Goal: Transaction & Acquisition: Obtain resource

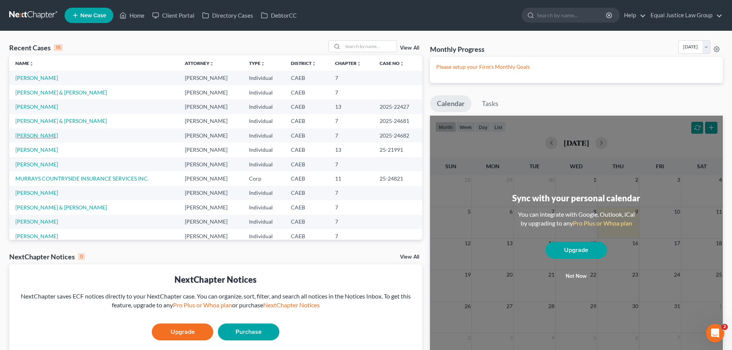
click at [46, 135] on link "[PERSON_NAME]" at bounding box center [36, 135] width 43 height 7
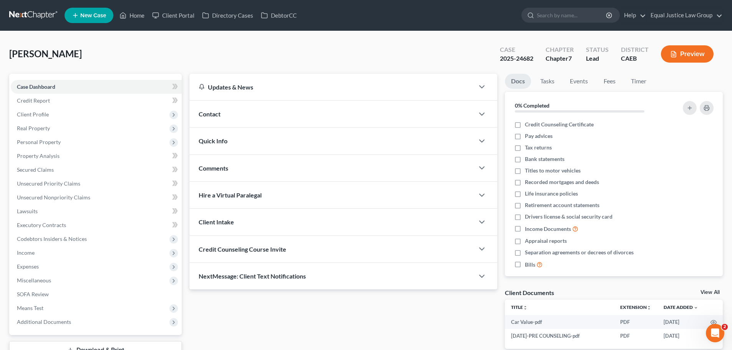
click at [689, 53] on button "Preview" at bounding box center [687, 53] width 53 height 17
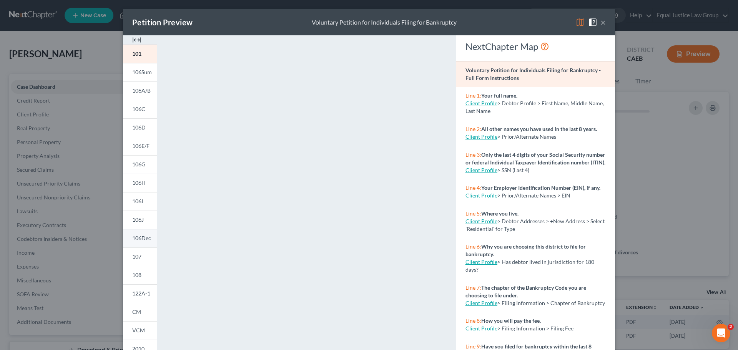
click at [141, 242] on link "106Dec" at bounding box center [140, 238] width 34 height 18
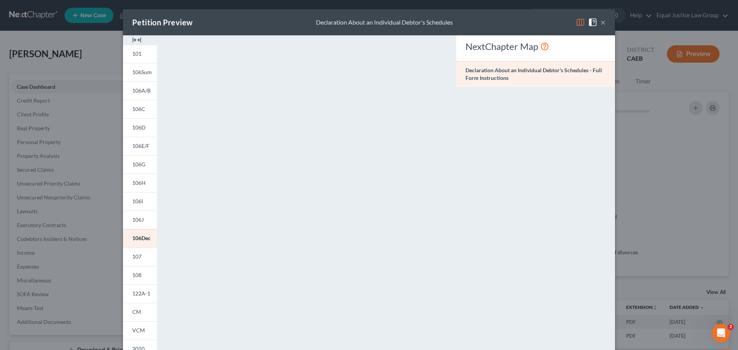
click at [600, 21] on button "×" at bounding box center [602, 22] width 5 height 9
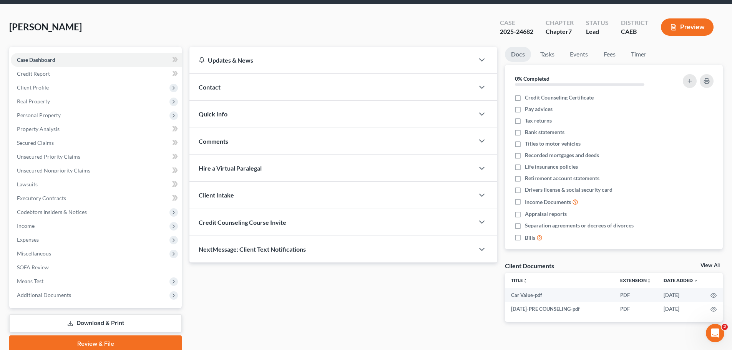
scroll to position [58, 0]
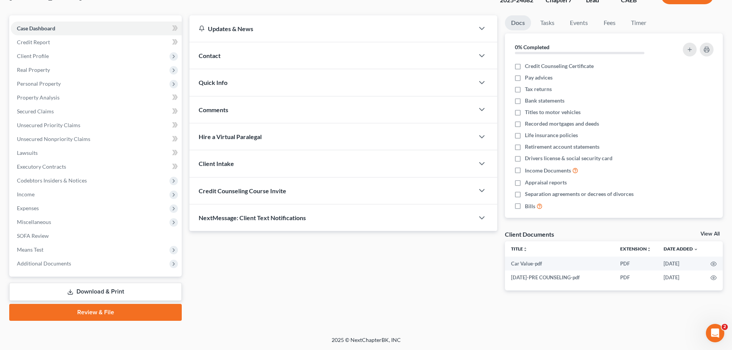
click at [119, 291] on link "Download & Print" at bounding box center [95, 292] width 172 height 18
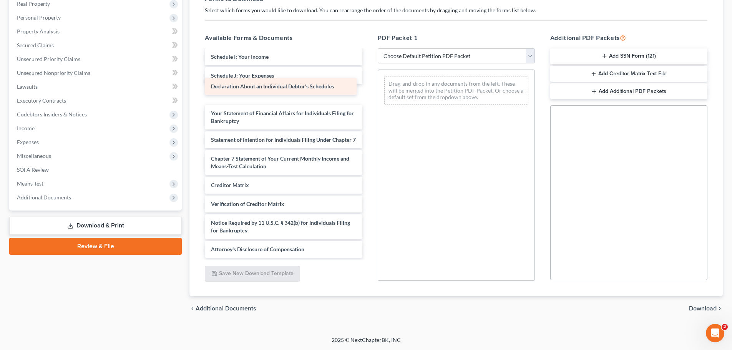
scroll to position [187, 0]
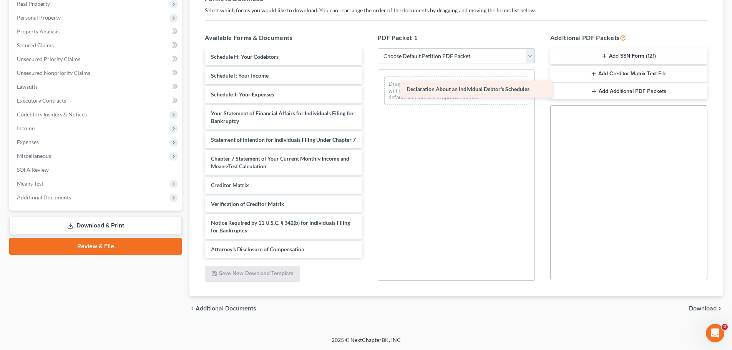
drag, startPoint x: 242, startPoint y: 88, endPoint x: 438, endPoint y: 90, distance: 196.3
click at [368, 90] on div "Declaration About an Individual Debtor's Schedules Car Value-pdf [DATE]-PRE COU…" at bounding box center [283, 64] width 169 height 386
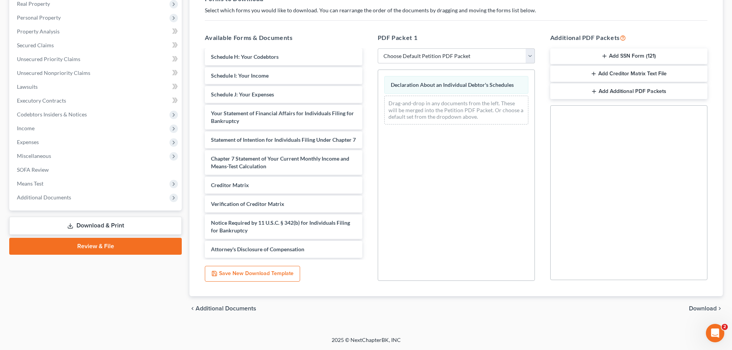
click at [710, 306] on span "Download" at bounding box center [703, 308] width 28 height 6
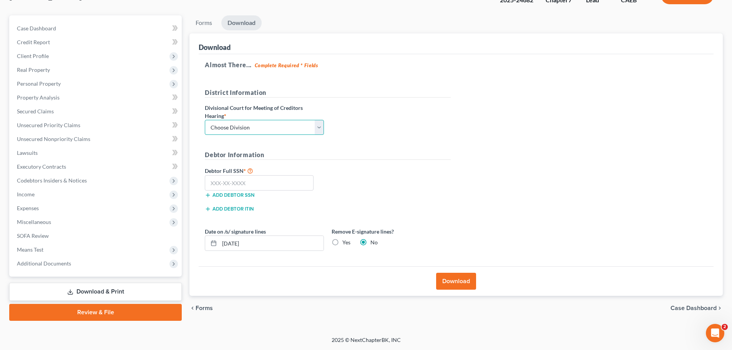
click at [315, 127] on select "Choose Division Fresno Modesto [GEOGRAPHIC_DATA]" at bounding box center [264, 127] width 119 height 15
select select "2"
click at [205, 120] on select "Choose Division Fresno Modesto [GEOGRAPHIC_DATA]" at bounding box center [264, 127] width 119 height 15
click at [402, 156] on h5 "Debtor Information" at bounding box center [328, 155] width 246 height 10
click at [260, 181] on input "text" at bounding box center [259, 182] width 109 height 15
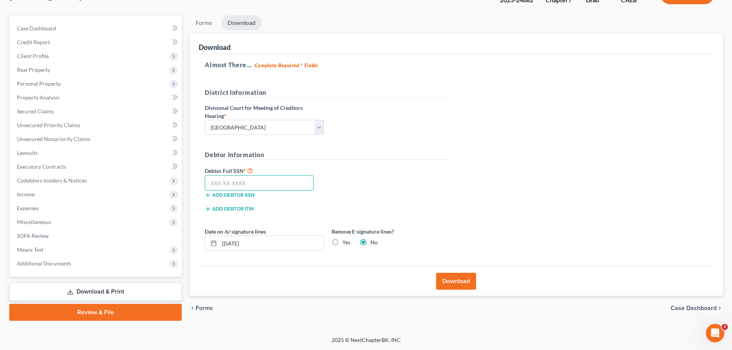
paste input "142-72-8333"
type input "142-72-8333"
click at [236, 243] on input "[DATE]" at bounding box center [271, 243] width 104 height 15
type input "[DATE]"
click at [389, 201] on div "Debtor Full SSN * 142-72-8333 Add debtor SSN" at bounding box center [328, 185] width 254 height 38
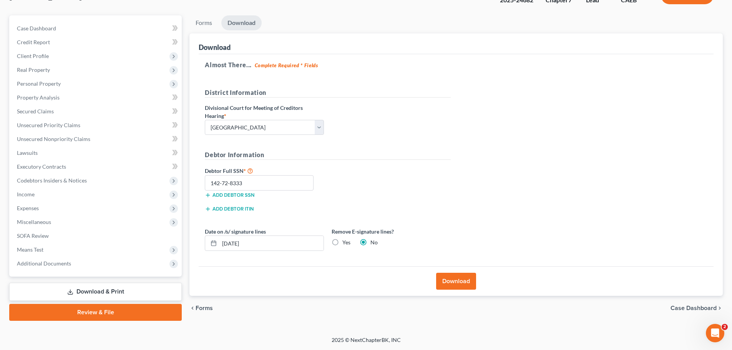
click at [454, 280] on button "Download" at bounding box center [456, 281] width 40 height 17
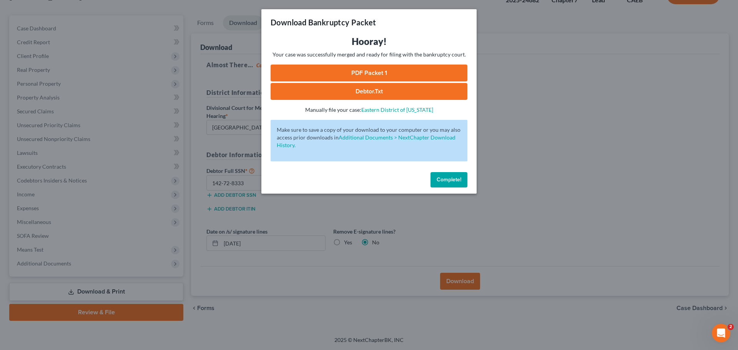
click at [372, 71] on link "PDF Packet 1" at bounding box center [368, 73] width 197 height 17
click at [542, 151] on div "Download Bankruptcy Packet Hooray! Your case was successfully merged and ready …" at bounding box center [369, 175] width 738 height 350
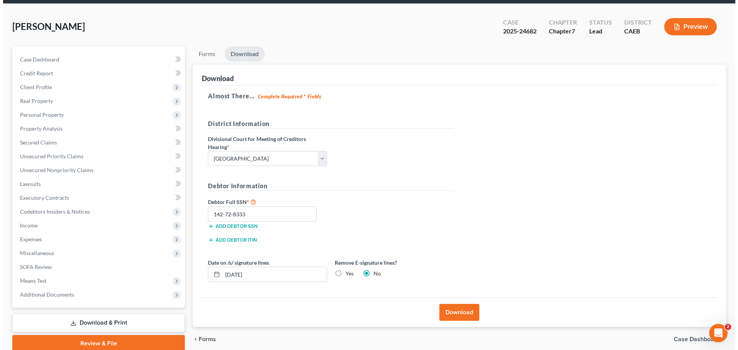
scroll to position [0, 0]
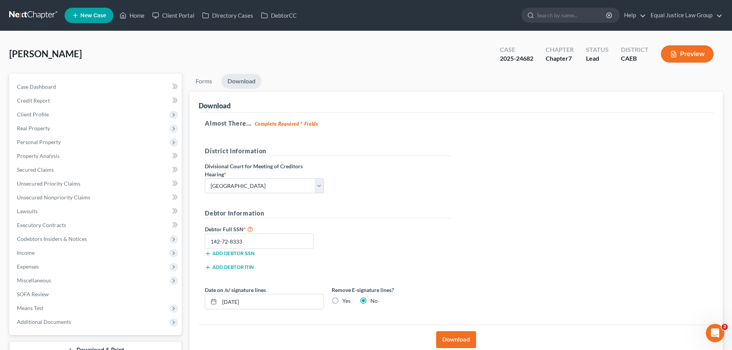
click at [697, 53] on button "Preview" at bounding box center [687, 53] width 53 height 17
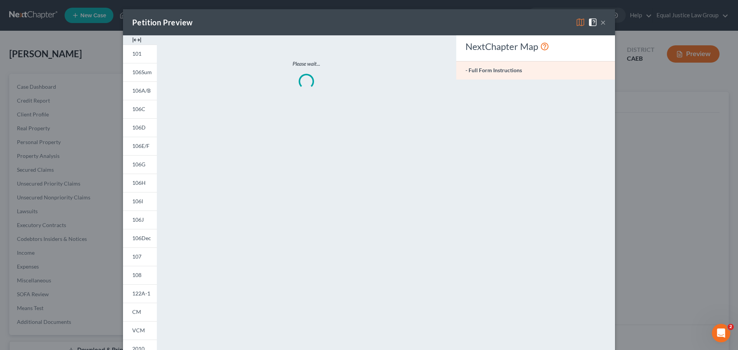
scroll to position [76, 0]
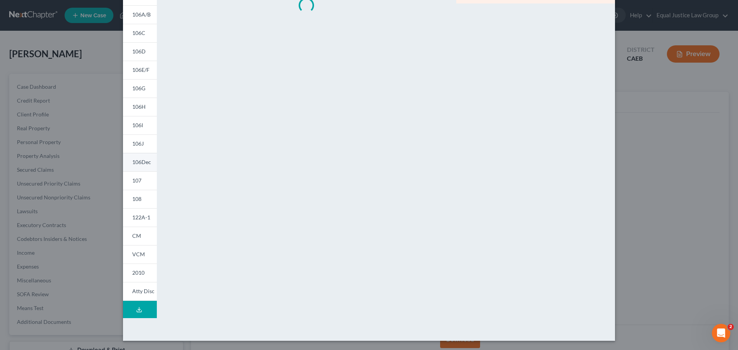
click at [141, 161] on span "106Dec" at bounding box center [141, 162] width 19 height 7
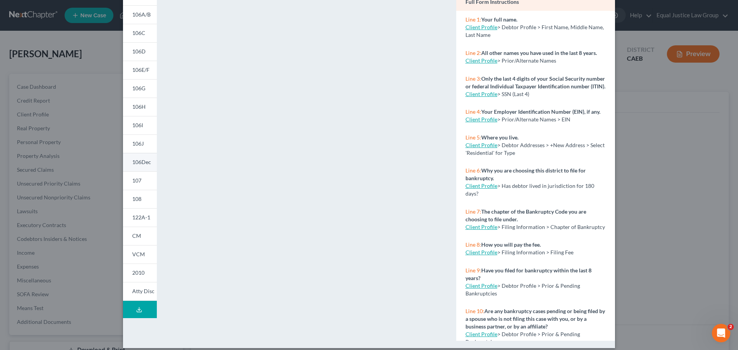
click at [133, 164] on span "106Dec" at bounding box center [141, 162] width 19 height 7
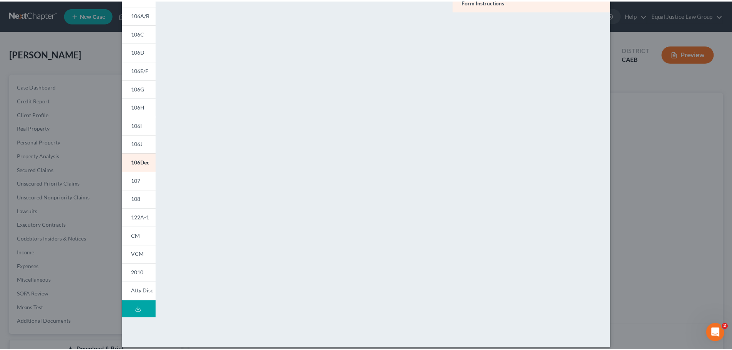
scroll to position [0, 0]
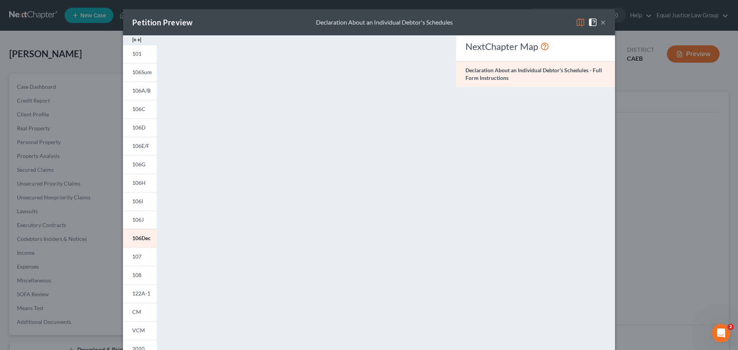
click at [596, 23] on span at bounding box center [594, 21] width 12 height 7
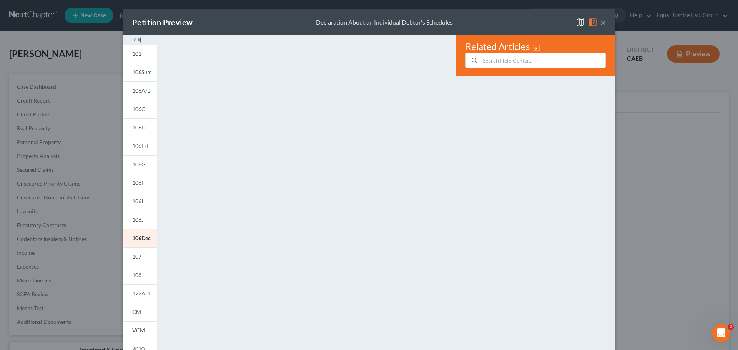
click at [600, 20] on button "×" at bounding box center [602, 22] width 5 height 9
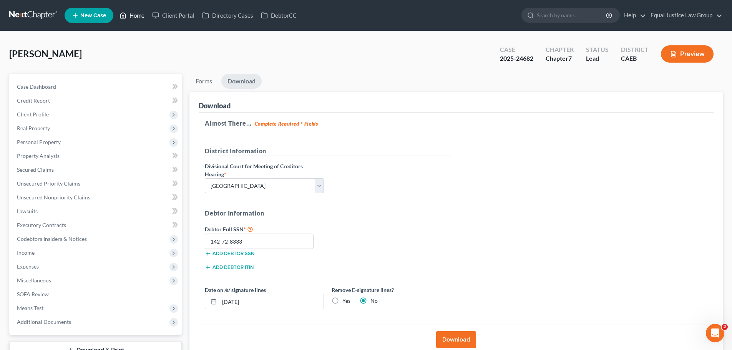
click at [142, 16] on link "Home" at bounding box center [132, 15] width 33 height 14
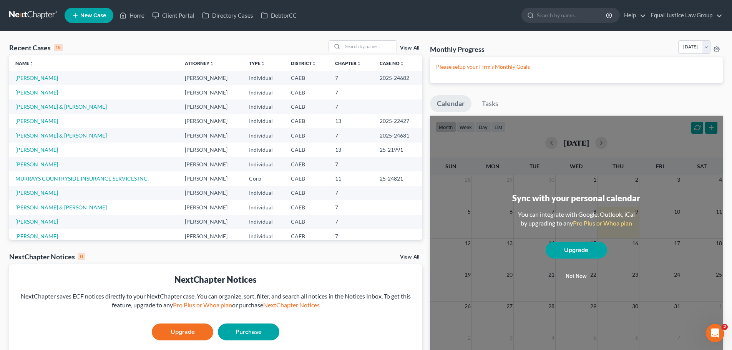
click at [44, 136] on link "[PERSON_NAME] & [PERSON_NAME]" at bounding box center [60, 135] width 91 height 7
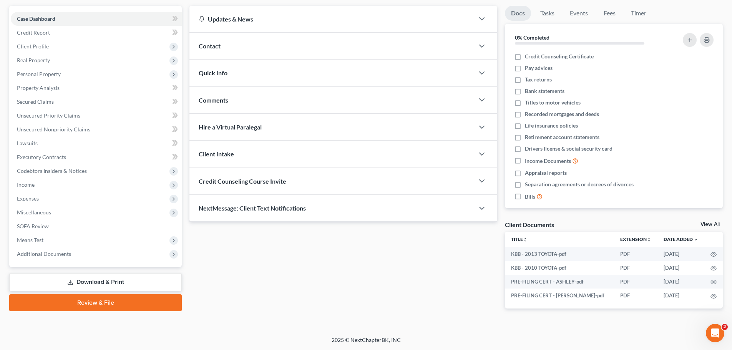
click at [122, 282] on link "Download & Print" at bounding box center [95, 282] width 172 height 18
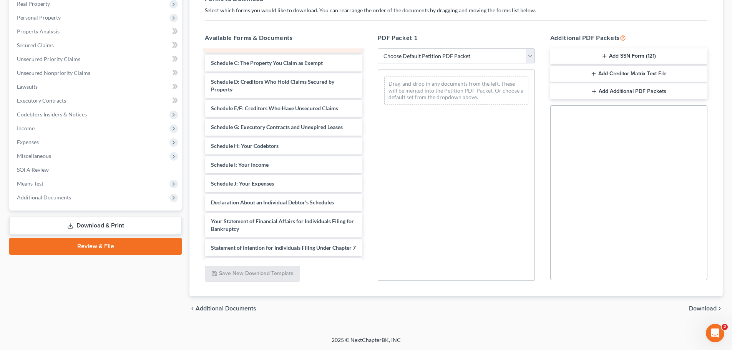
scroll to position [154, 0]
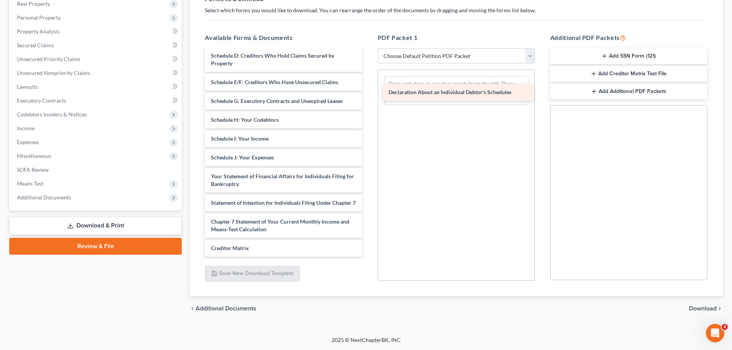
drag, startPoint x: 264, startPoint y: 177, endPoint x: 441, endPoint y: 93, distance: 196.4
click at [368, 93] on div "Declaration About an Individual Debtor's Schedules KBB - 2013 TOYOTA-pdf KBB - …" at bounding box center [283, 109] width 169 height 424
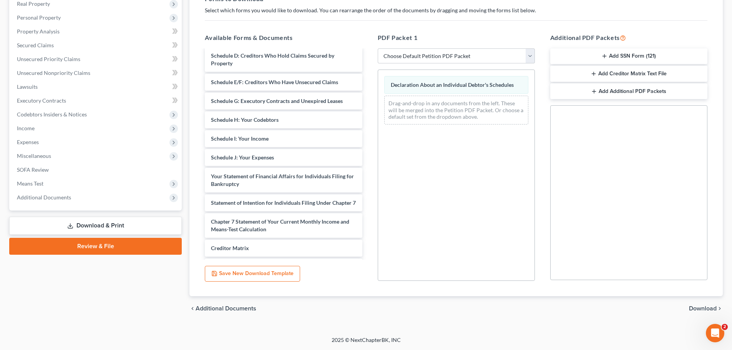
click at [700, 309] on span "Download" at bounding box center [703, 308] width 28 height 6
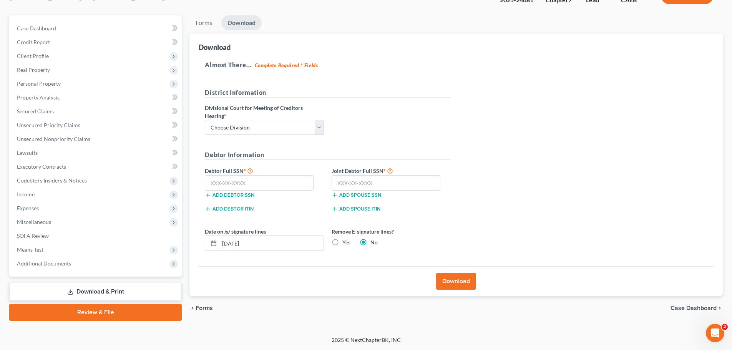
click at [232, 173] on label "Debtor Full SSN *" at bounding box center [264, 170] width 127 height 9
click at [288, 124] on select "Choose Division Fresno Modesto [GEOGRAPHIC_DATA]" at bounding box center [264, 127] width 119 height 15
select select "2"
click at [205, 120] on select "Choose Division Fresno Modesto [GEOGRAPHIC_DATA]" at bounding box center [264, 127] width 119 height 15
click at [449, 126] on div "District Information Divisional Court for Meeting of Creditors Hearing * Choose…" at bounding box center [328, 114] width 254 height 53
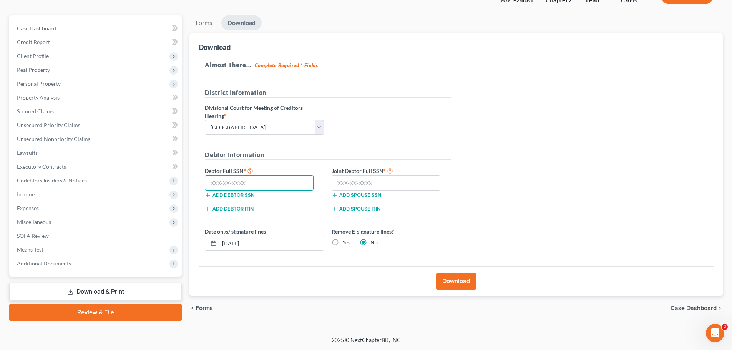
click at [252, 179] on input "text" at bounding box center [259, 182] width 109 height 15
paste input "620-01-2799"
type input "620-01-2799"
click at [350, 184] on input "text" at bounding box center [386, 182] width 109 height 15
paste input "503-06-3938"
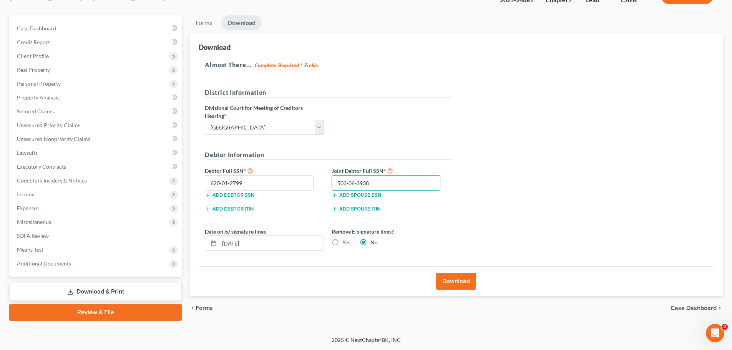
type input "503-06-3938"
click at [510, 220] on div "Almost There... Complete Required * Fields District Information Divisional Cour…" at bounding box center [456, 160] width 515 height 212
click at [236, 243] on input "[DATE]" at bounding box center [271, 243] width 104 height 15
type input "[DATE]"
click at [571, 220] on div "Almost There... Complete Required * Fields District Information Divisional Cour…" at bounding box center [456, 160] width 515 height 212
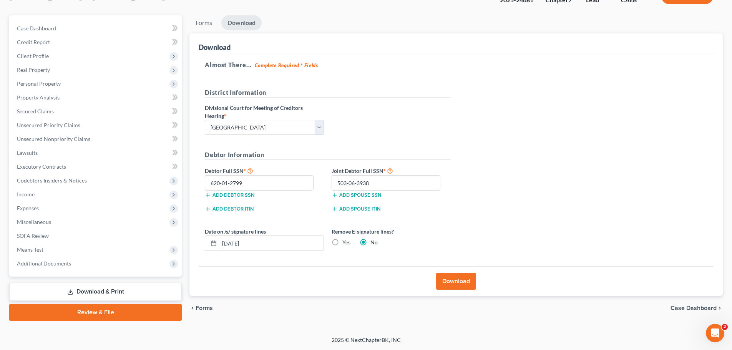
click at [461, 278] on button "Download" at bounding box center [456, 281] width 40 height 17
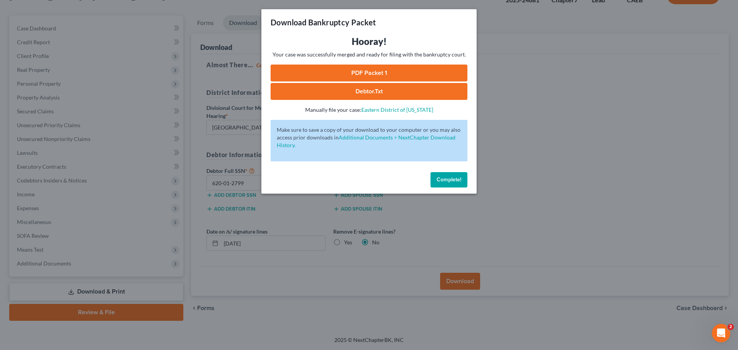
click at [396, 71] on link "PDF Packet 1" at bounding box center [368, 73] width 197 height 17
click at [568, 149] on div "Download Bankruptcy Packet Hooray! Your case was successfully merged and ready …" at bounding box center [369, 175] width 738 height 350
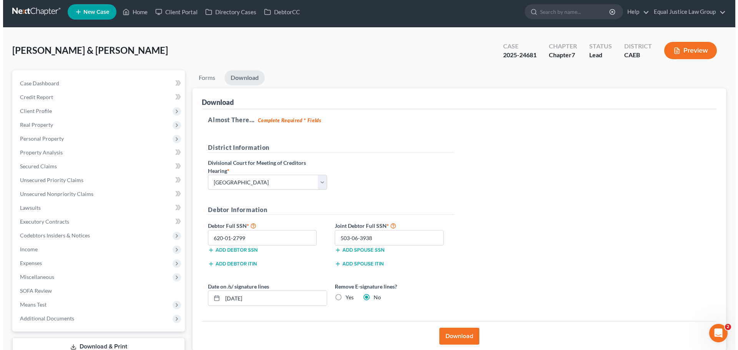
scroll to position [0, 0]
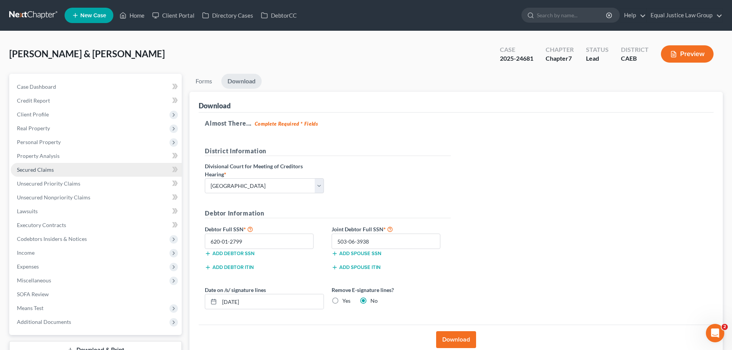
drag, startPoint x: 46, startPoint y: 171, endPoint x: 164, endPoint y: 176, distance: 118.0
click at [46, 171] on span "Secured Claims" at bounding box center [35, 169] width 37 height 7
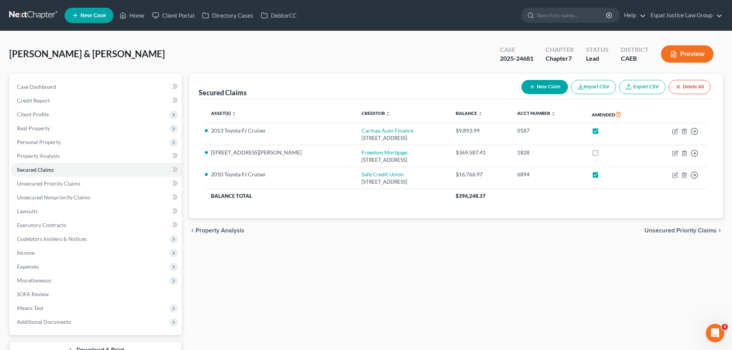
click at [688, 53] on button "Preview" at bounding box center [687, 53] width 53 height 17
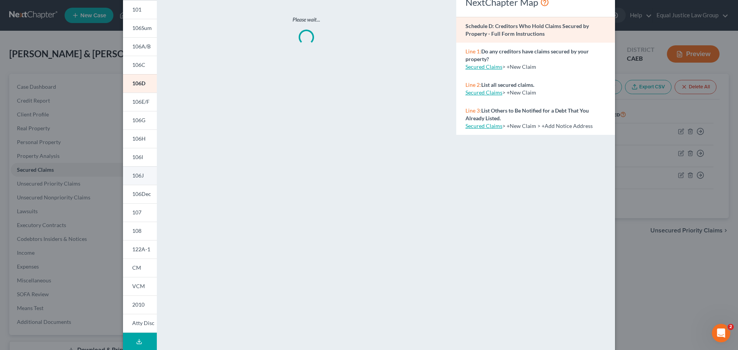
scroll to position [76, 0]
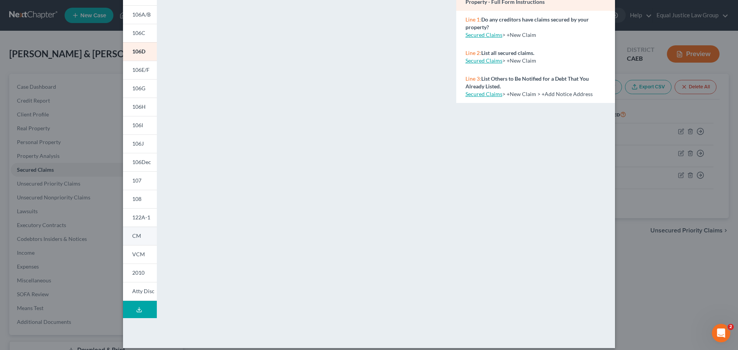
click at [139, 237] on link "CM" at bounding box center [140, 236] width 34 height 18
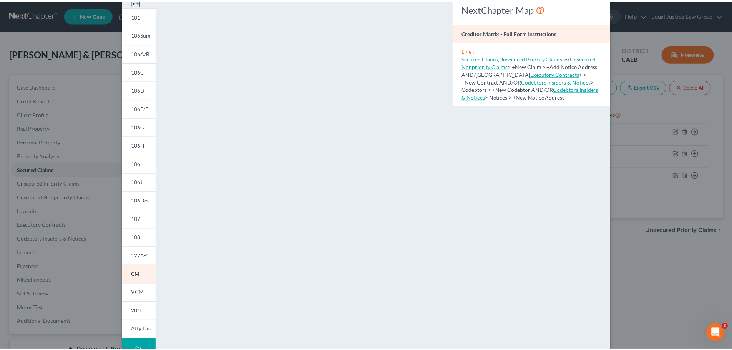
scroll to position [0, 0]
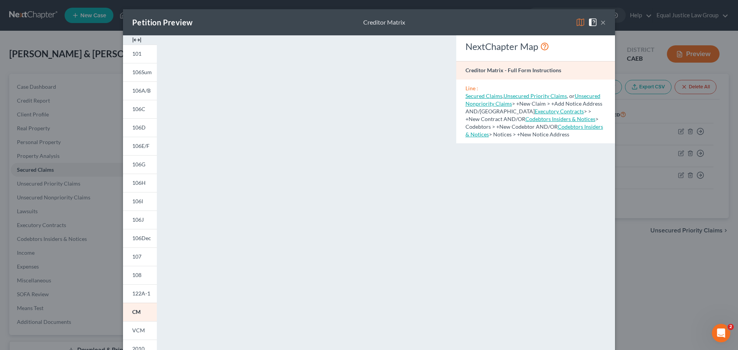
click at [600, 22] on button "×" at bounding box center [602, 22] width 5 height 9
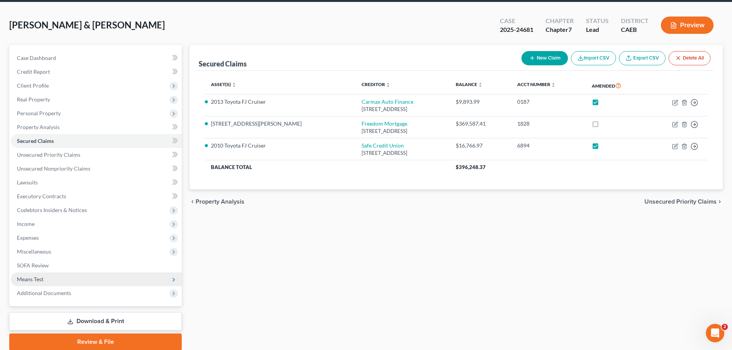
scroll to position [58, 0]
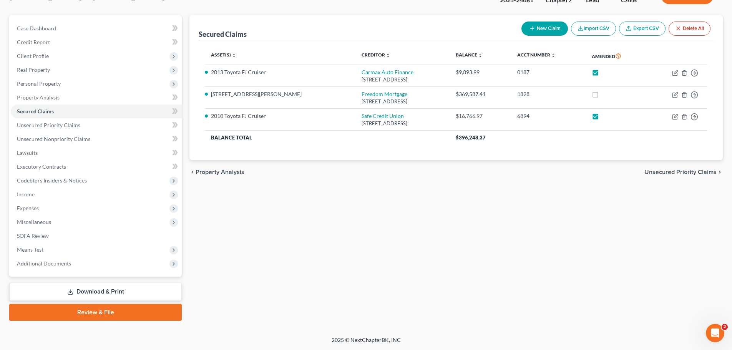
click at [105, 290] on link "Download & Print" at bounding box center [95, 292] width 172 height 18
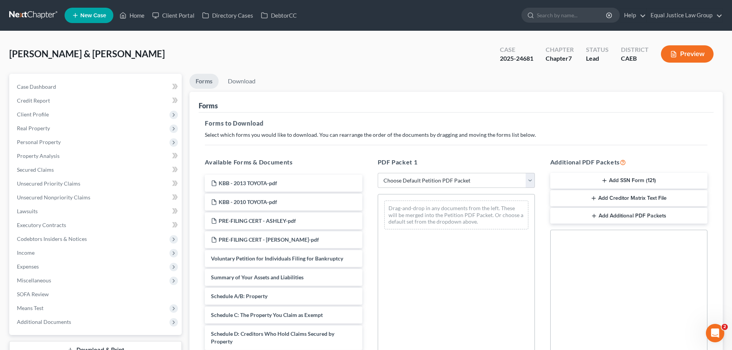
click at [633, 199] on button "Add Creditor Matrix Text File" at bounding box center [628, 198] width 157 height 16
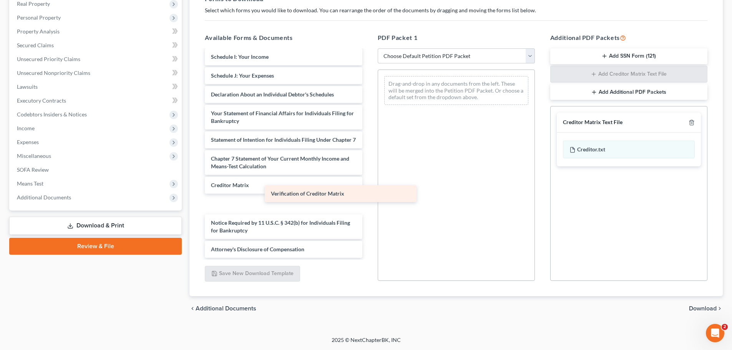
scroll to position [224, 0]
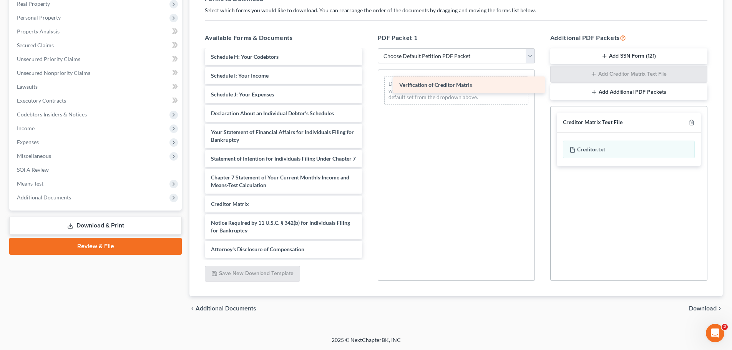
drag, startPoint x: 245, startPoint y: 202, endPoint x: 433, endPoint y: 83, distance: 222.4
click at [368, 83] on div "Verification of Creditor Matrix KBB - 2013 TOYOTA-pdf KBB - 2010 TOYOTA-pdf PRE…" at bounding box center [283, 46] width 169 height 424
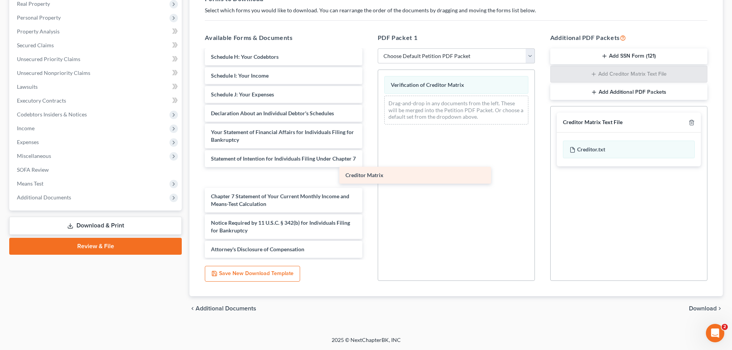
scroll to position [206, 0]
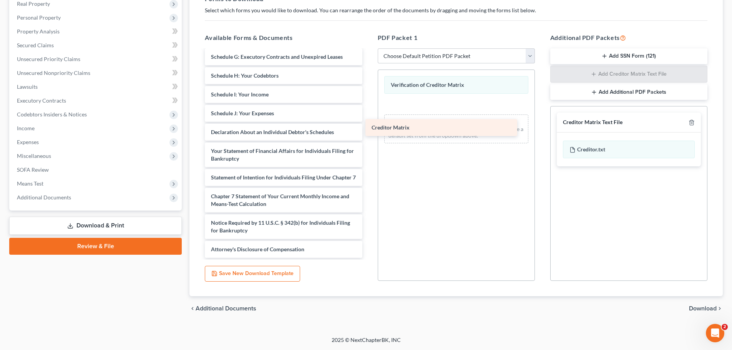
drag, startPoint x: 224, startPoint y: 206, endPoint x: 399, endPoint y: 113, distance: 198.2
click at [368, 113] on div "Creditor Matrix KBB - 2013 TOYOTA-pdf KBB - 2010 TOYOTA-pdf PRE-FILING CERT - A…" at bounding box center [283, 54] width 169 height 405
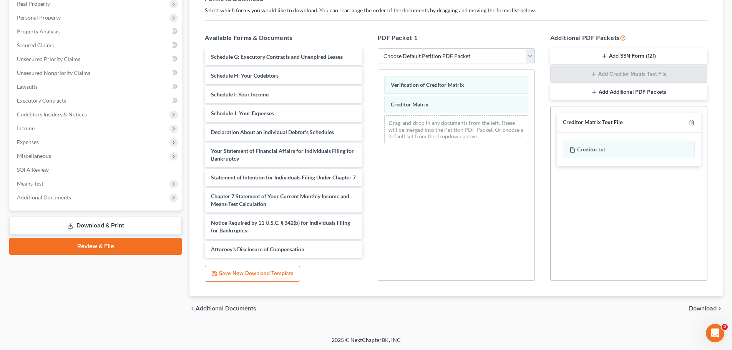
click at [710, 309] on span "Download" at bounding box center [703, 308] width 28 height 6
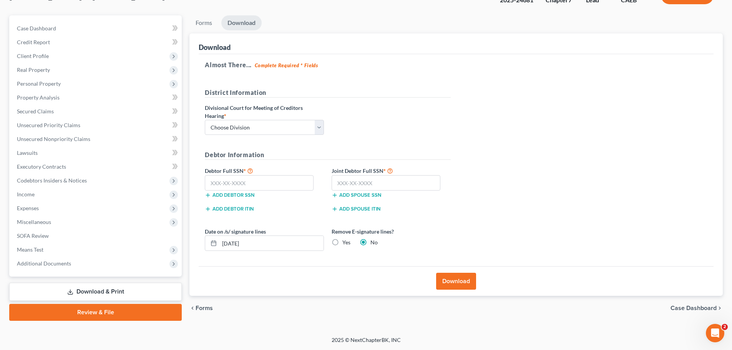
scroll to position [58, 0]
drag, startPoint x: 287, startPoint y: 126, endPoint x: 283, endPoint y: 131, distance: 6.0
click at [287, 126] on select "Choose Division Fresno Modesto [GEOGRAPHIC_DATA]" at bounding box center [264, 127] width 119 height 15
select select "2"
click at [205, 120] on select "Choose Division Fresno Modesto [GEOGRAPHIC_DATA]" at bounding box center [264, 127] width 119 height 15
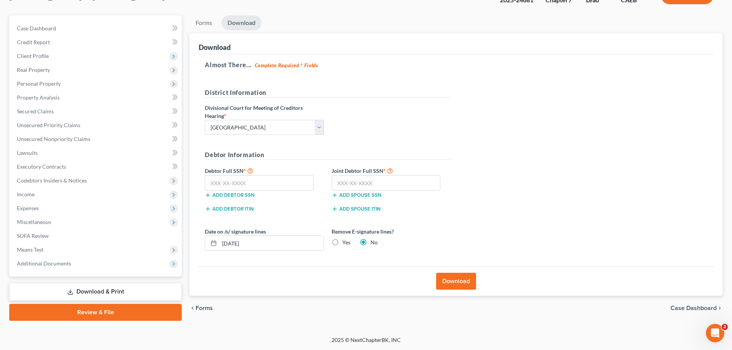
click at [489, 110] on div "Almost There... Complete Required * Fields District Information Divisional Cour…" at bounding box center [456, 160] width 515 height 212
paste input "620-01-2799"
type input "620-01-2799"
click at [353, 176] on input "text" at bounding box center [386, 182] width 109 height 15
paste input "503-06-3938"
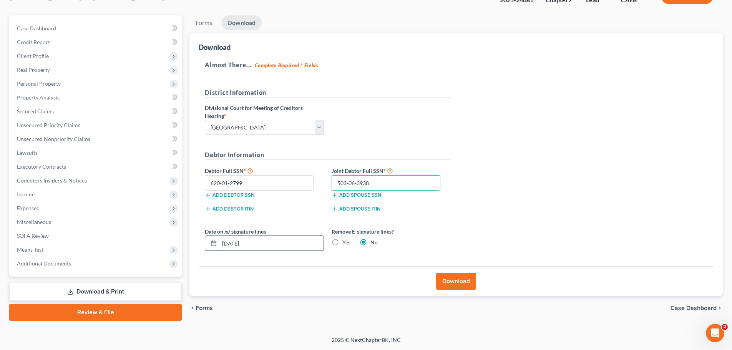
type input "503-06-3938"
click at [235, 242] on input "[DATE]" at bounding box center [271, 243] width 104 height 15
type input "[DATE]"
click at [593, 224] on div "Almost There... Complete Required * Fields District Information Divisional Cour…" at bounding box center [456, 160] width 515 height 212
click at [458, 280] on button "Download" at bounding box center [456, 281] width 40 height 17
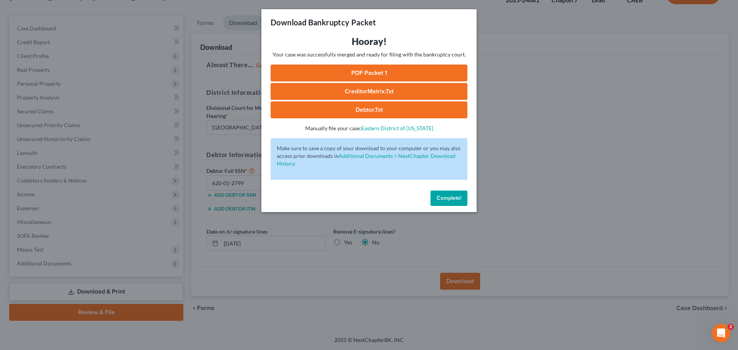
click at [388, 91] on link "CreditorMatrix.txt" at bounding box center [368, 91] width 197 height 17
click at [379, 71] on link "PDF Packet 1" at bounding box center [368, 73] width 197 height 17
click at [523, 137] on div "Download Bankruptcy Packet Hooray! Your case was successfully merged and ready …" at bounding box center [369, 175] width 738 height 350
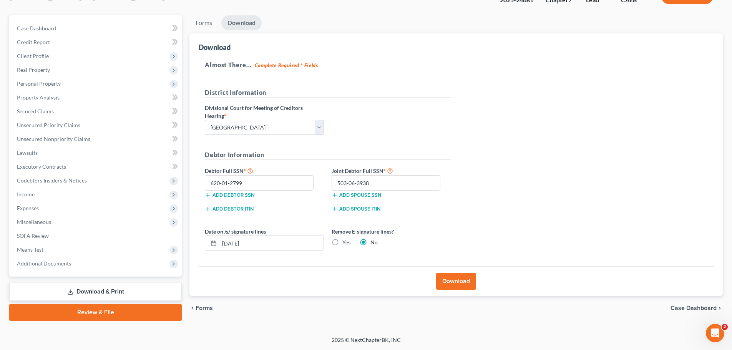
click at [93, 292] on link "Download & Print" at bounding box center [95, 292] width 172 height 18
click at [199, 19] on link "Forms" at bounding box center [203, 22] width 29 height 15
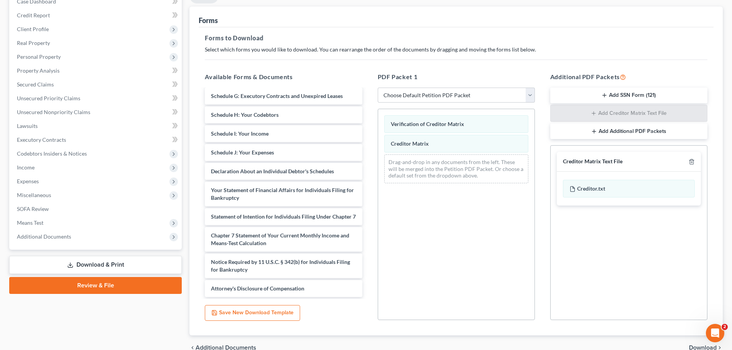
scroll to position [124, 0]
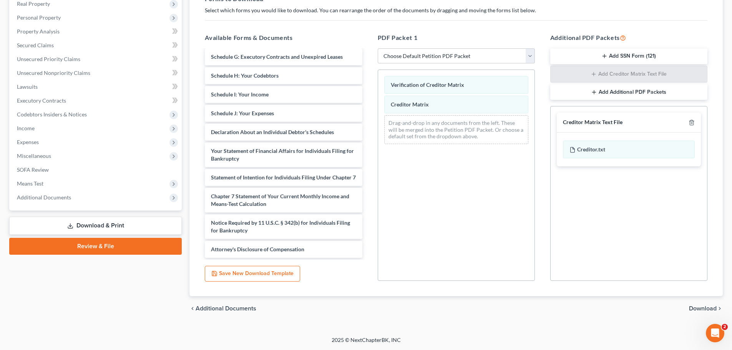
click at [694, 308] on span "Download" at bounding box center [703, 308] width 28 height 6
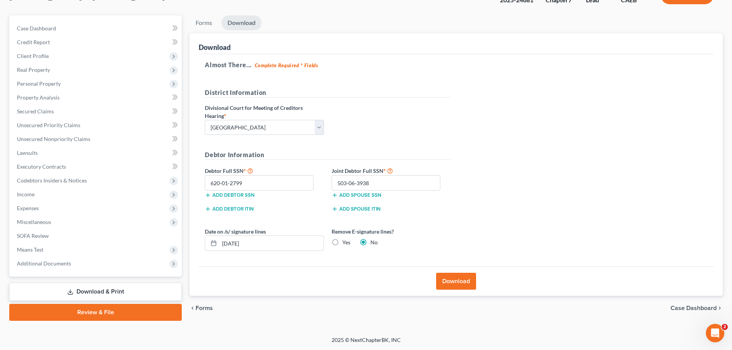
click at [459, 279] on button "Download" at bounding box center [456, 281] width 40 height 17
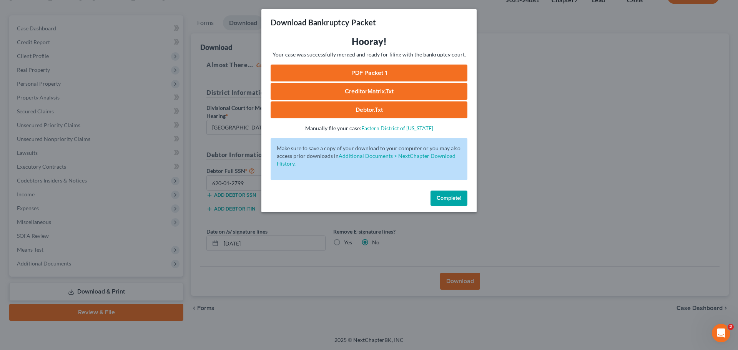
click at [362, 73] on link "PDF Packet 1" at bounding box center [368, 73] width 197 height 17
click at [544, 137] on div "Download Bankruptcy Packet Hooray! Your case was successfully merged and ready …" at bounding box center [369, 175] width 738 height 350
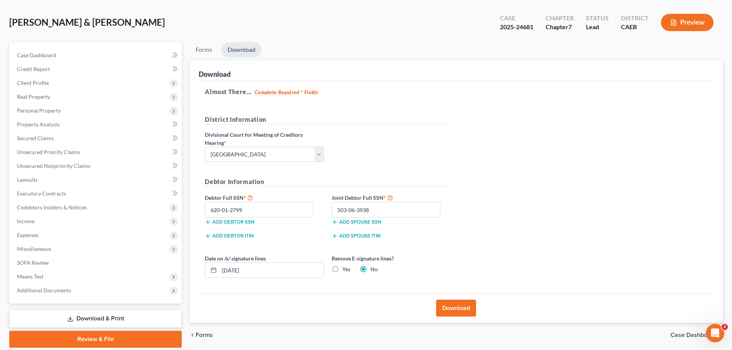
scroll to position [0, 0]
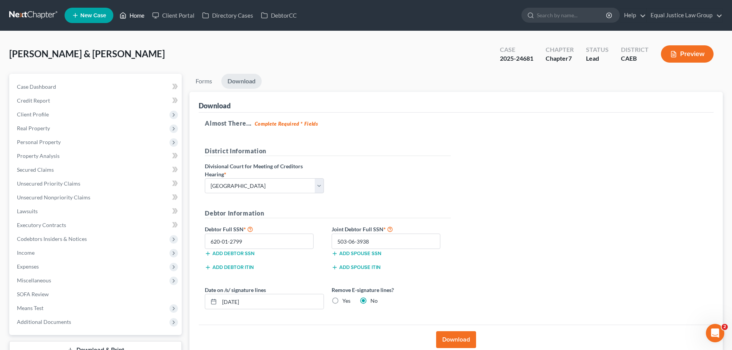
click at [136, 11] on link "Home" at bounding box center [132, 15] width 33 height 14
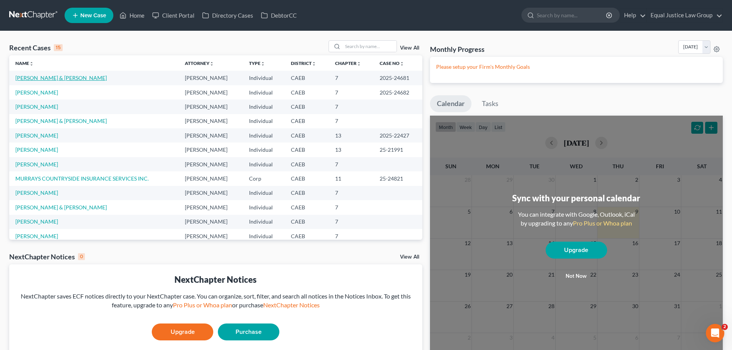
click at [46, 78] on link "[PERSON_NAME] & [PERSON_NAME]" at bounding box center [60, 78] width 91 height 7
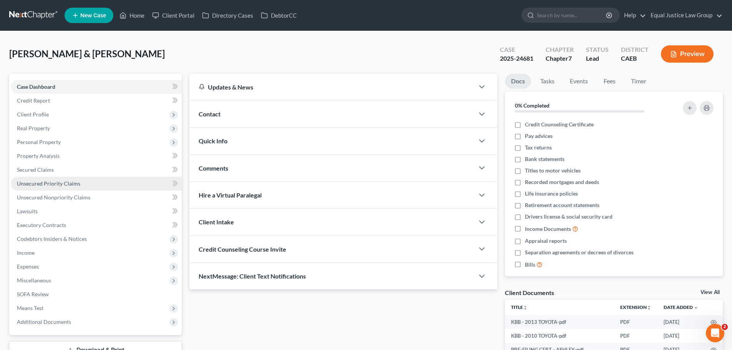
click at [48, 180] on span "Unsecured Priority Claims" at bounding box center [48, 183] width 63 height 7
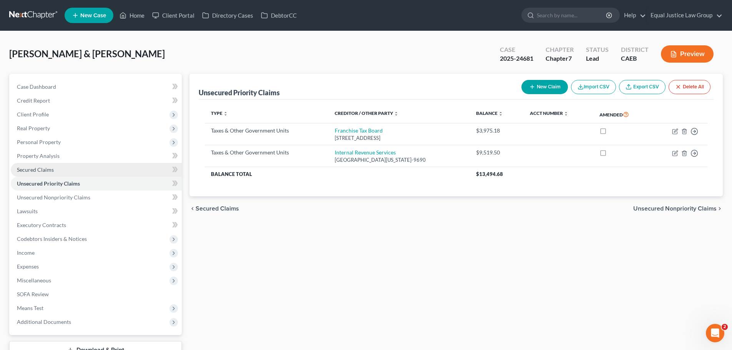
click at [51, 168] on span "Secured Claims" at bounding box center [35, 169] width 37 height 7
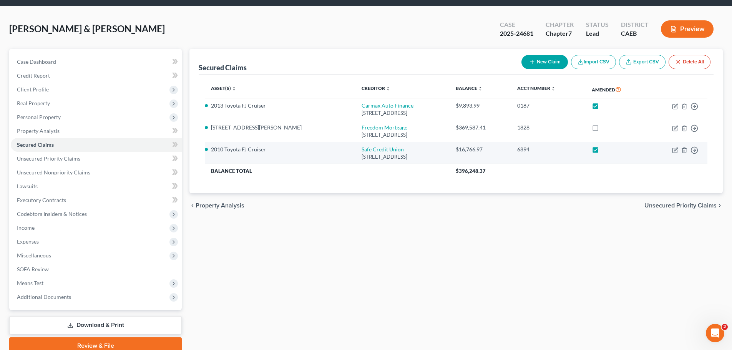
scroll to position [38, 0]
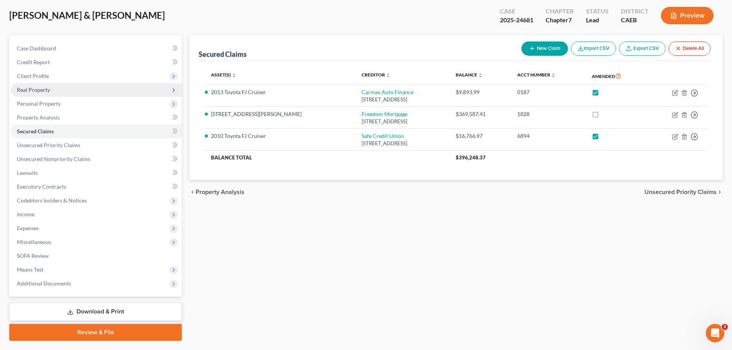
click at [47, 91] on span "Real Property" at bounding box center [33, 89] width 33 height 7
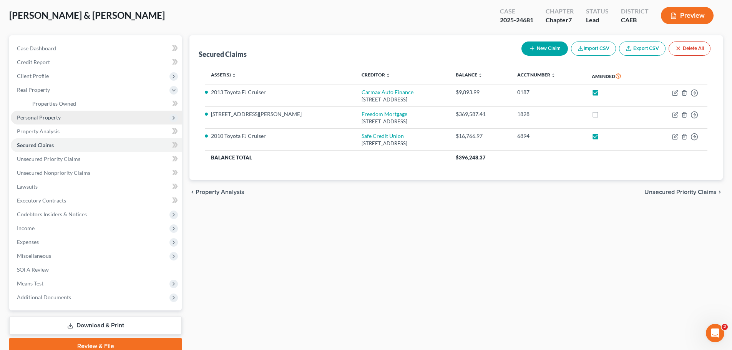
click at [51, 119] on span "Personal Property" at bounding box center [39, 117] width 44 height 7
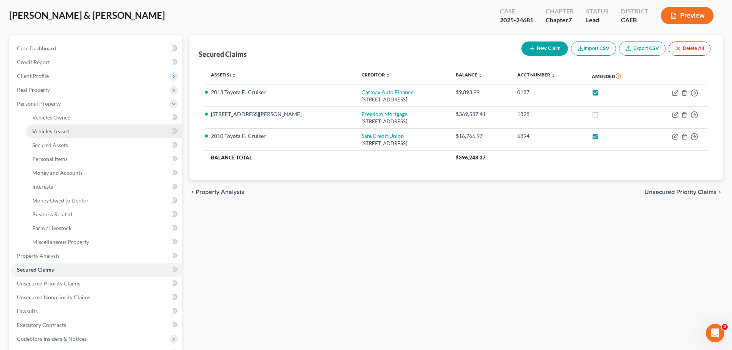
click at [70, 126] on link "Vehicles Leased" at bounding box center [104, 131] width 156 height 14
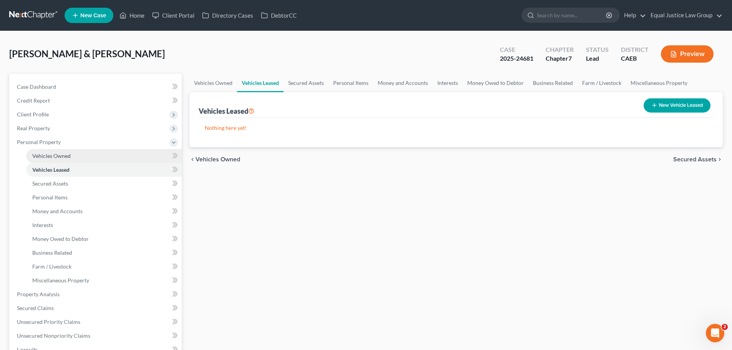
click at [71, 154] on link "Vehicles Owned" at bounding box center [104, 156] width 156 height 14
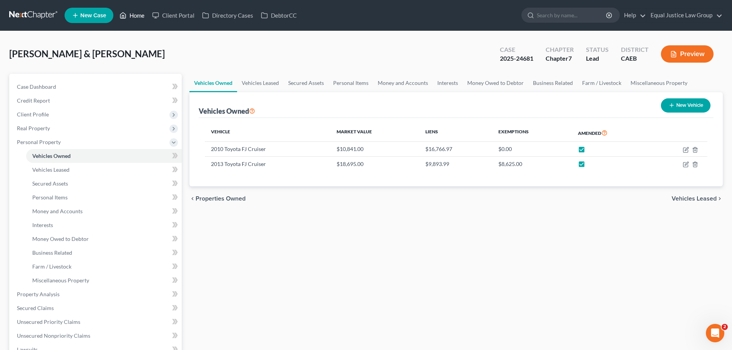
drag, startPoint x: 130, startPoint y: 14, endPoint x: 134, endPoint y: 0, distance: 14.4
click at [130, 14] on link "Home" at bounding box center [132, 15] width 33 height 14
